Goal: Find specific page/section: Find specific page/section

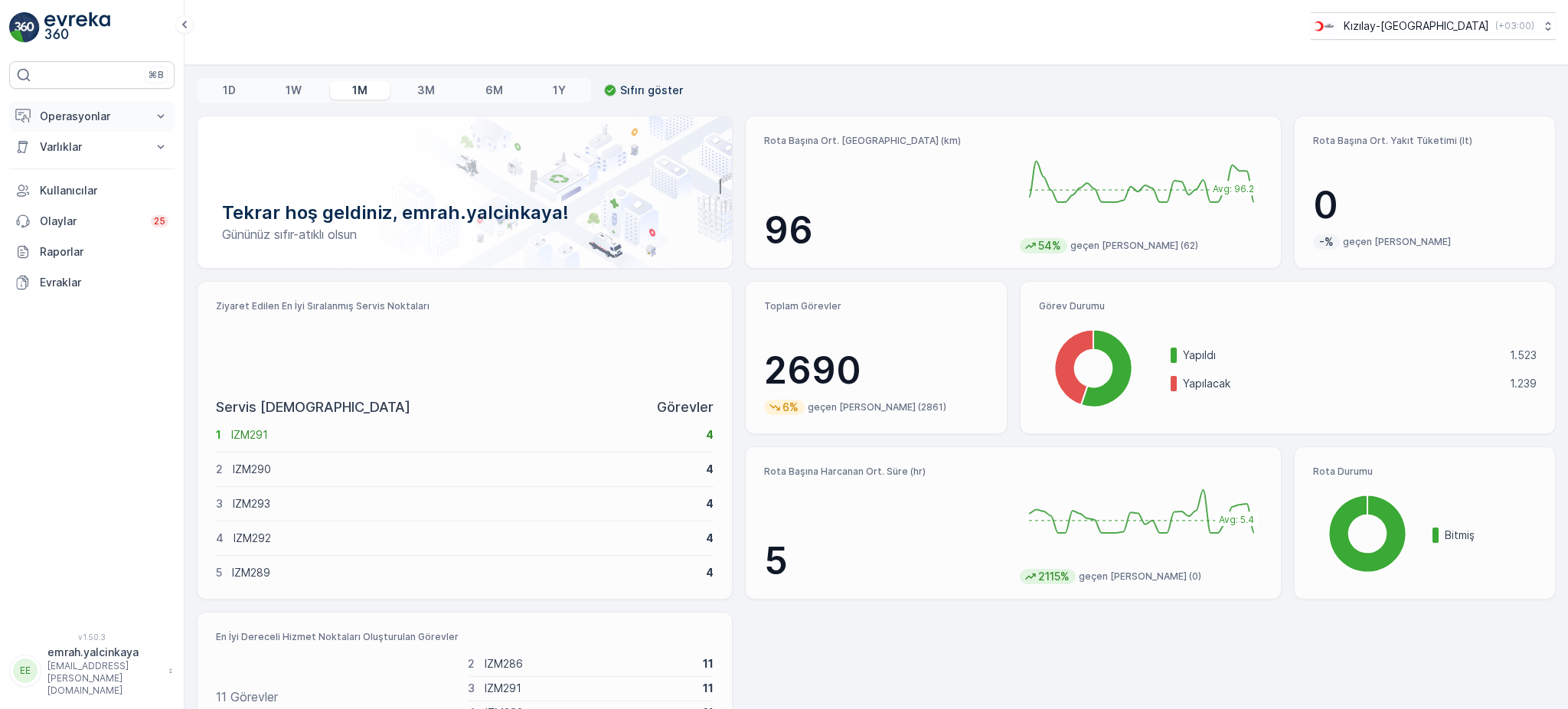
click at [75, 114] on p "Operasyonlar" at bounding box center [92, 117] width 104 height 15
click at [1440, 28] on p "Kızılay-[GEOGRAPHIC_DATA]" at bounding box center [1415, 26] width 146 height 15
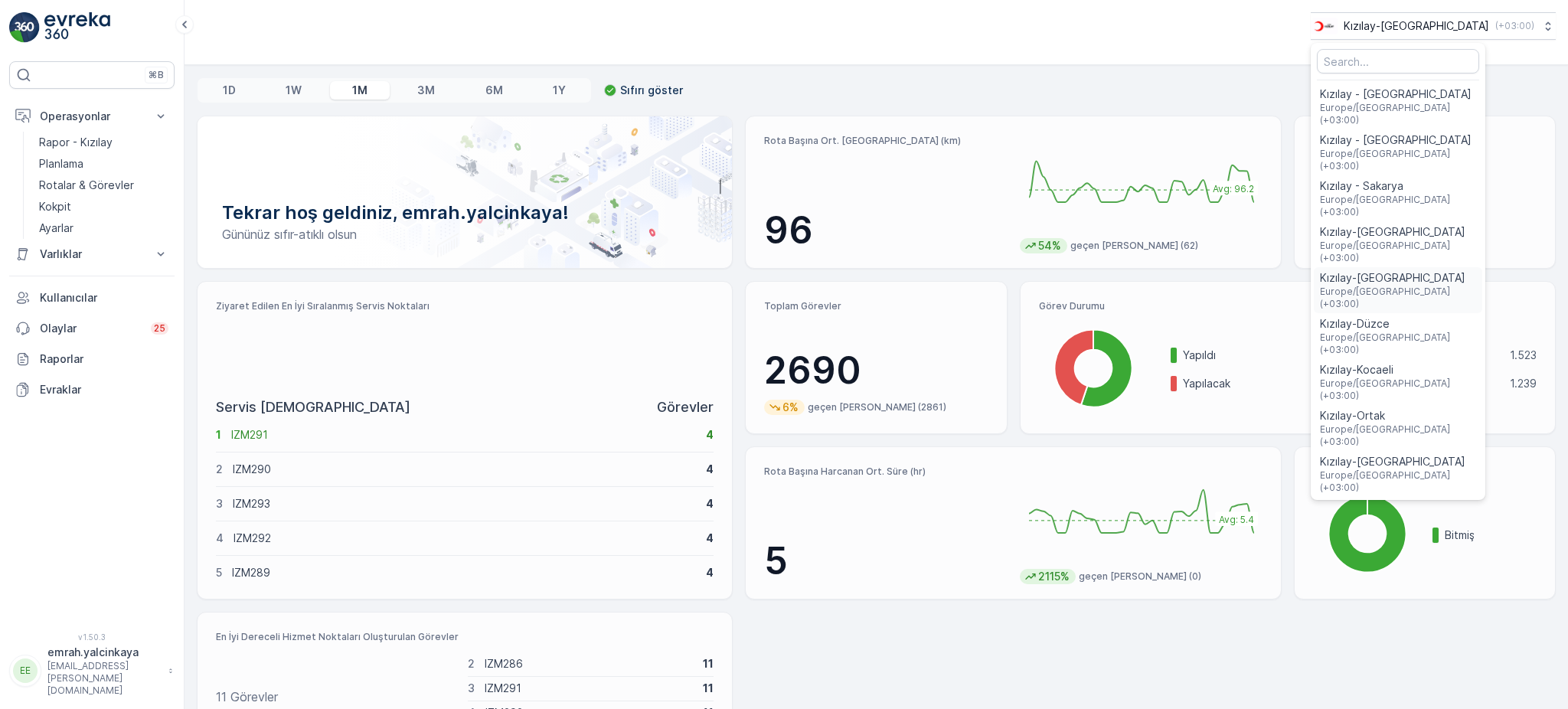
click at [1452, 285] on span "Europe/[GEOGRAPHIC_DATA] (+03:00)" at bounding box center [1397, 298] width 156 height 25
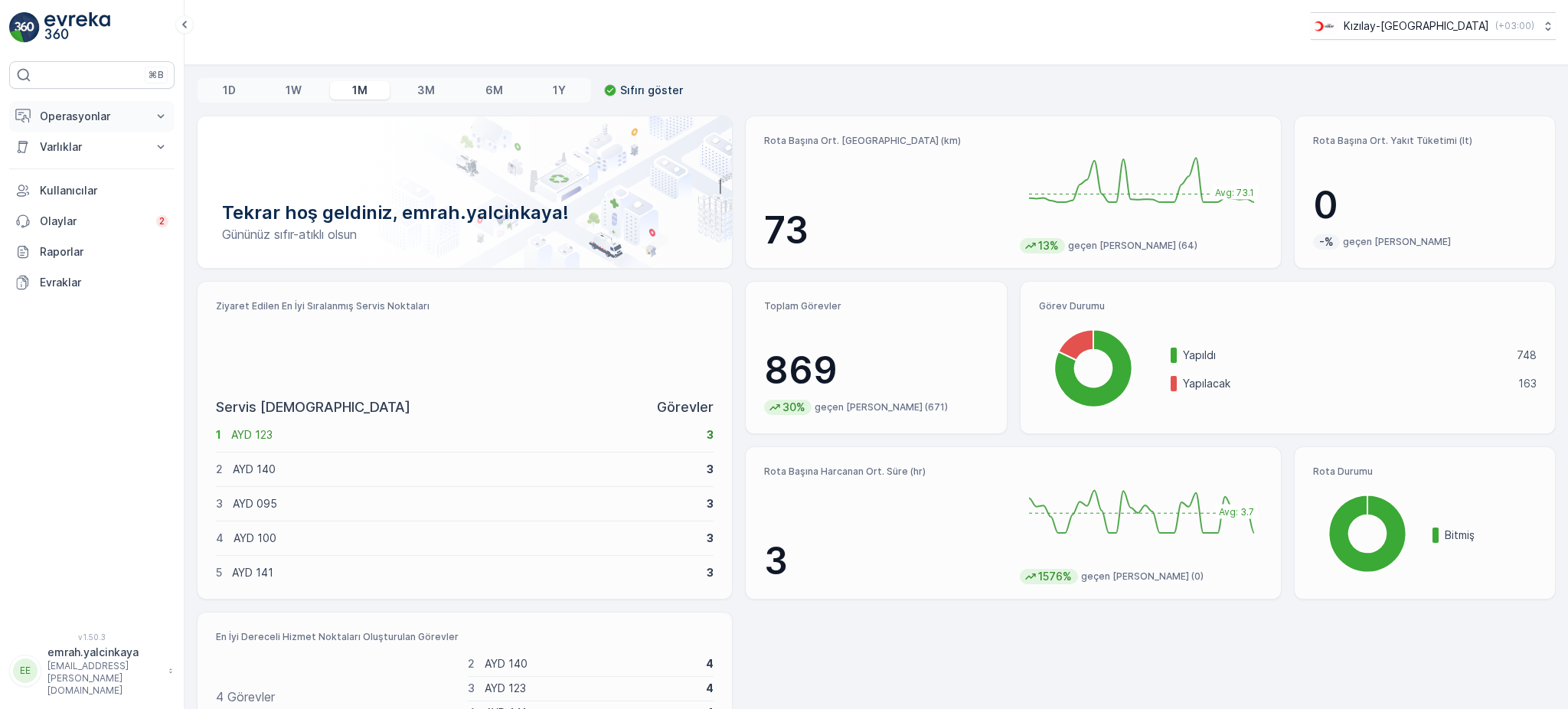
click at [87, 121] on p "Operasyonlar" at bounding box center [92, 117] width 104 height 15
click at [84, 146] on p "Rapor - Kızılay" at bounding box center [76, 142] width 74 height 15
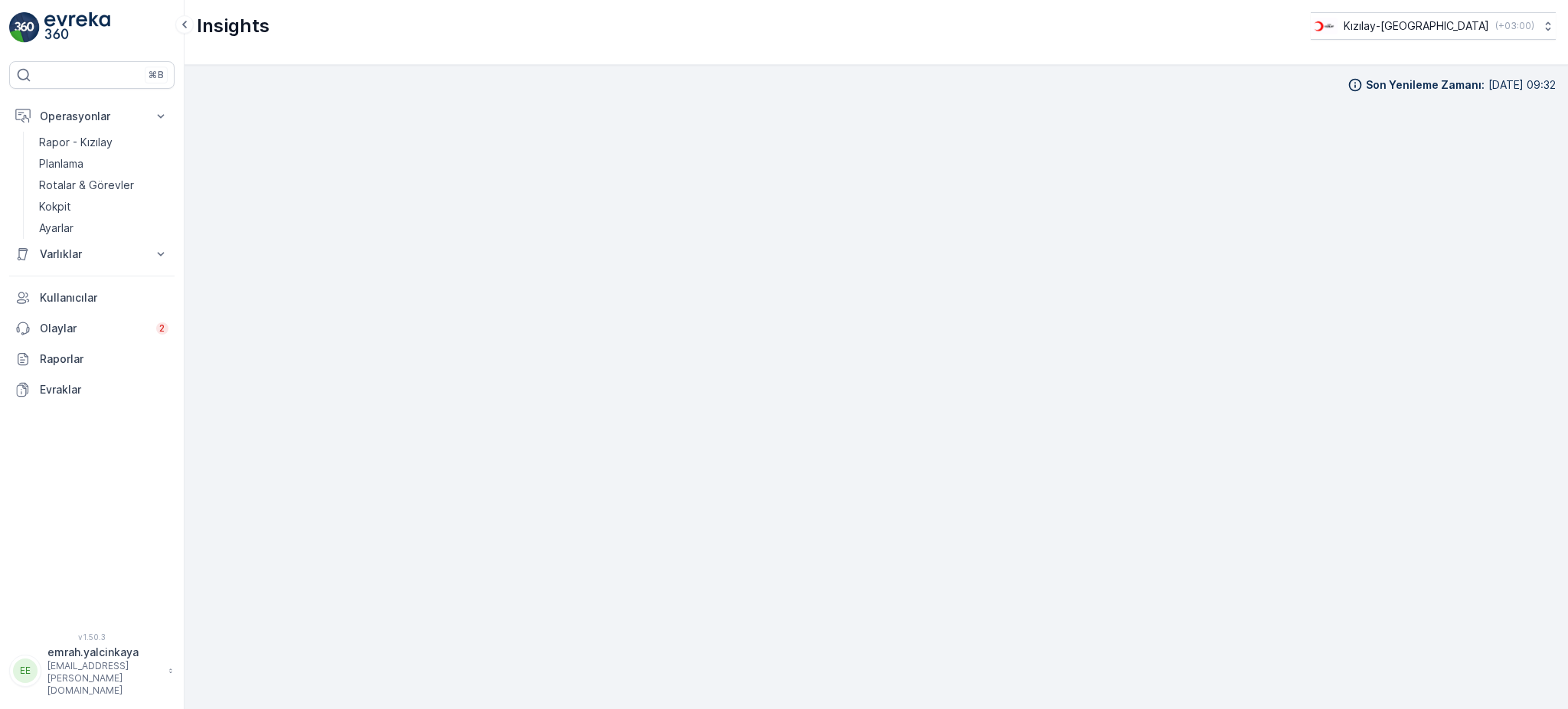
scroll to position [16, 0]
